Goal: Navigation & Orientation: Understand site structure

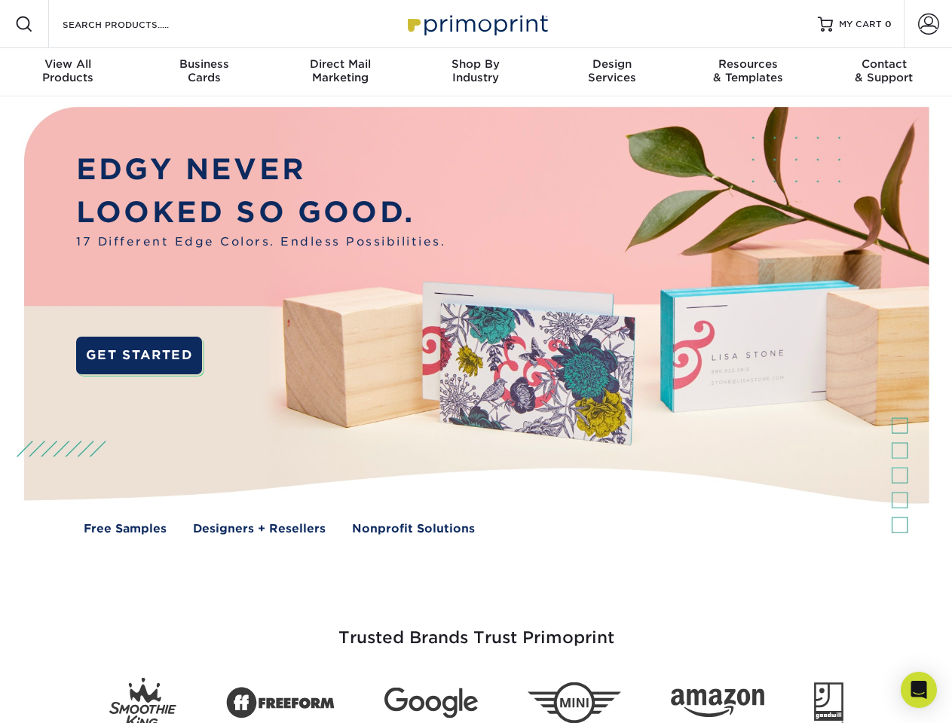
click at [475, 362] on img at bounding box center [476, 331] width 942 height 471
click at [24, 24] on span at bounding box center [24, 24] width 18 height 18
click at [928, 24] on span at bounding box center [928, 24] width 21 height 21
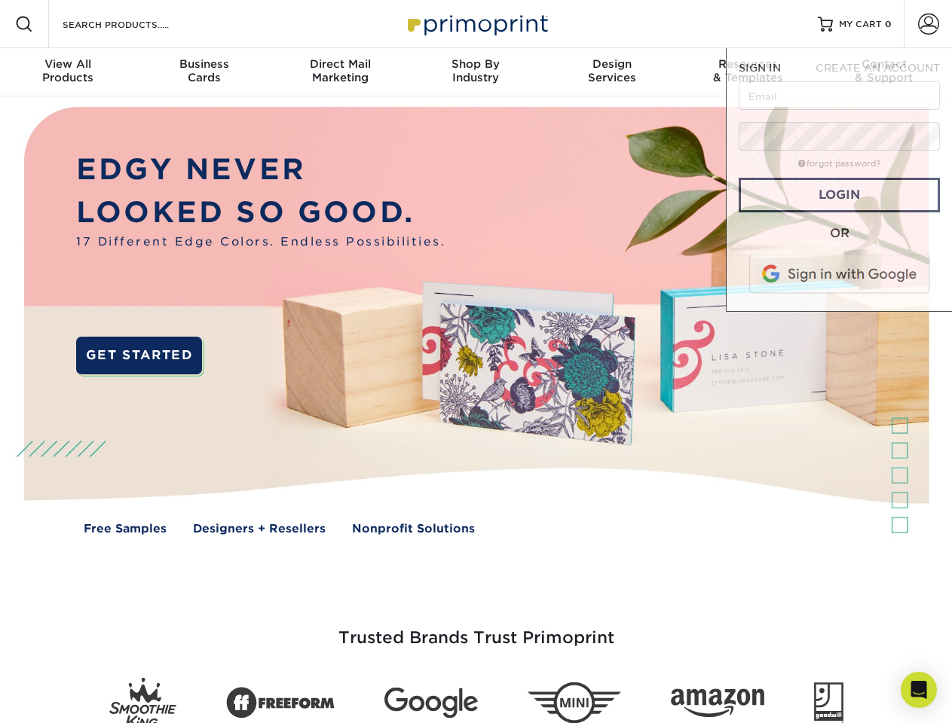
click at [68, 72] on div "View All Products" at bounding box center [68, 70] width 136 height 27
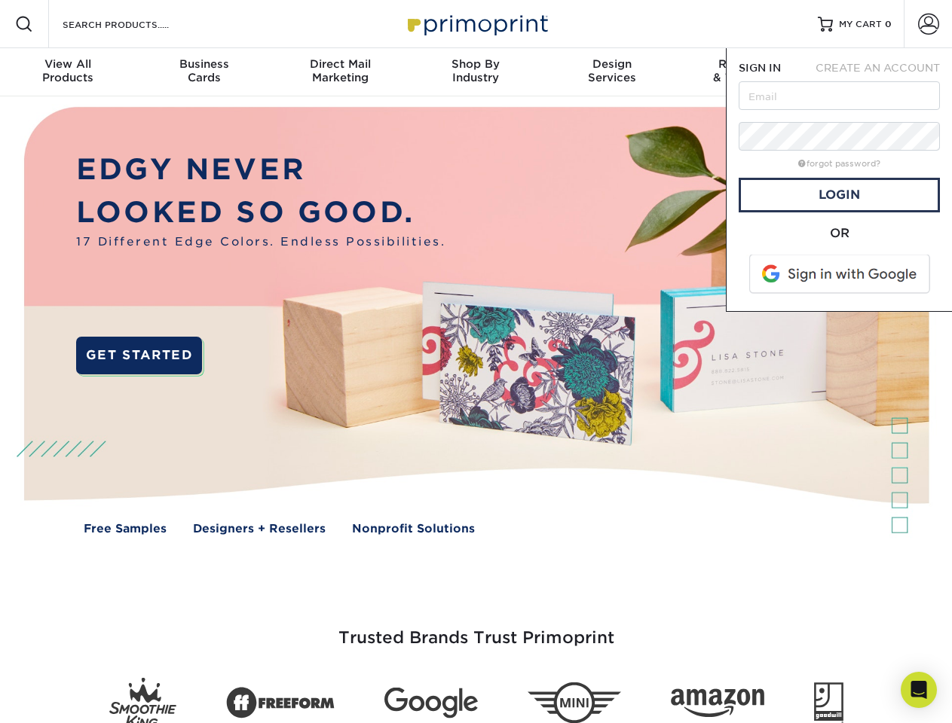
click at [203, 72] on div "Business Cards" at bounding box center [204, 70] width 136 height 27
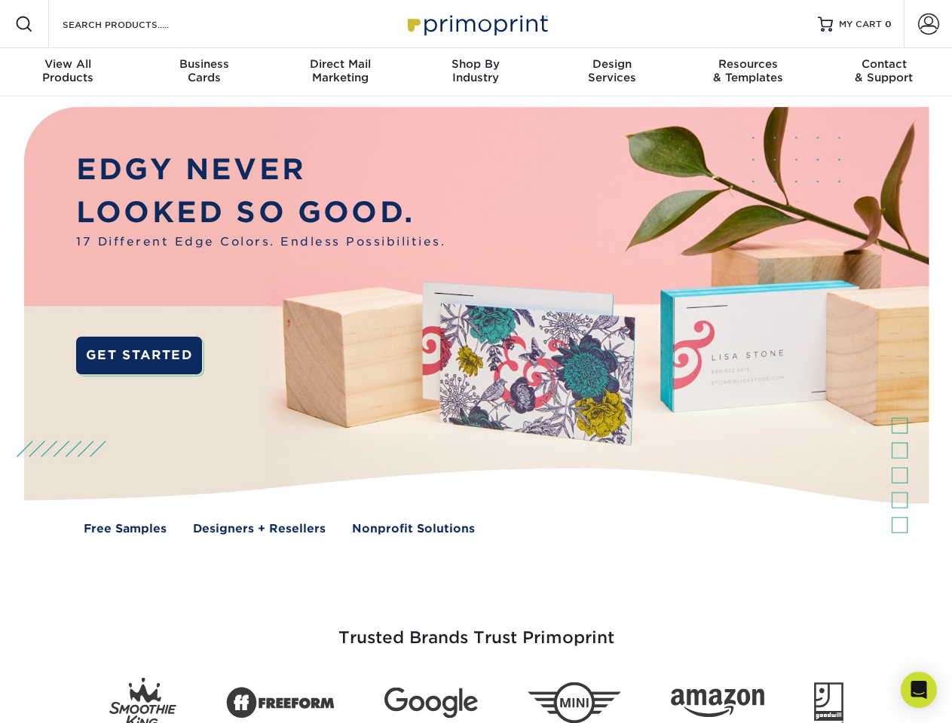
click at [340, 72] on div "Direct Mail Marketing" at bounding box center [340, 70] width 136 height 27
click at [475, 72] on div "Shop By Industry" at bounding box center [476, 70] width 136 height 27
click at [612, 72] on div "Design Services" at bounding box center [612, 70] width 136 height 27
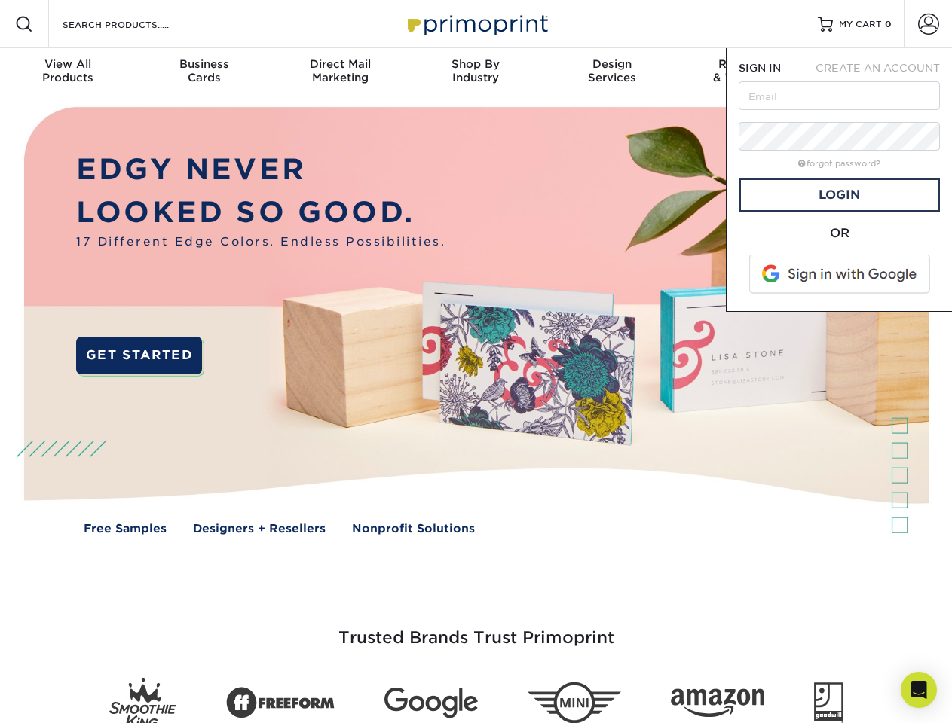
click at [747, 72] on span "SIGN IN" at bounding box center [759, 68] width 42 height 12
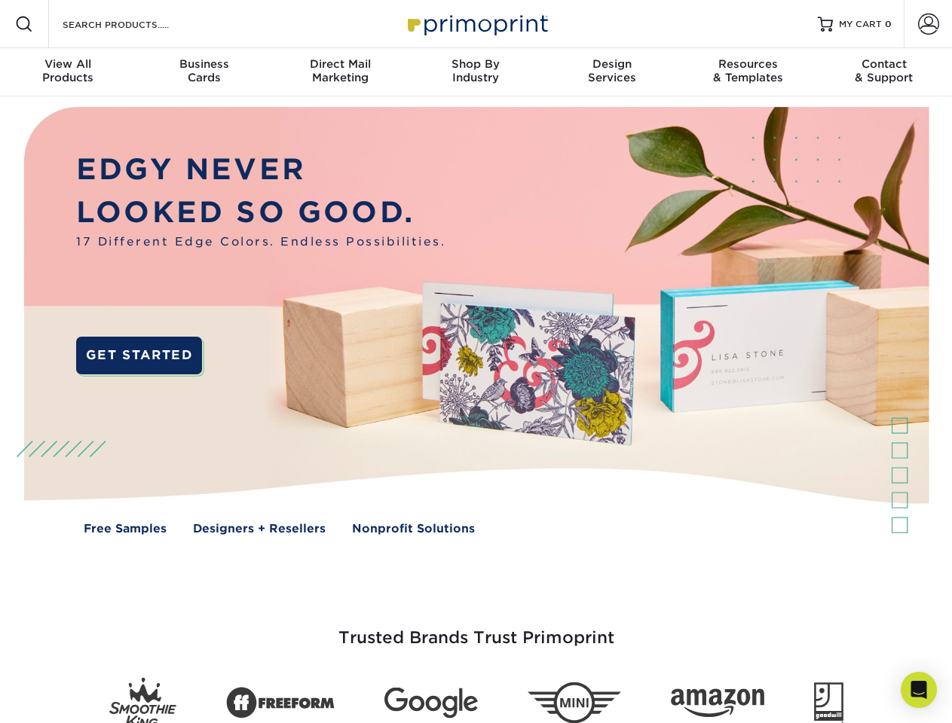
click at [884, 72] on div "Contact & Support" at bounding box center [884, 70] width 136 height 27
